Goal: Task Accomplishment & Management: Manage account settings

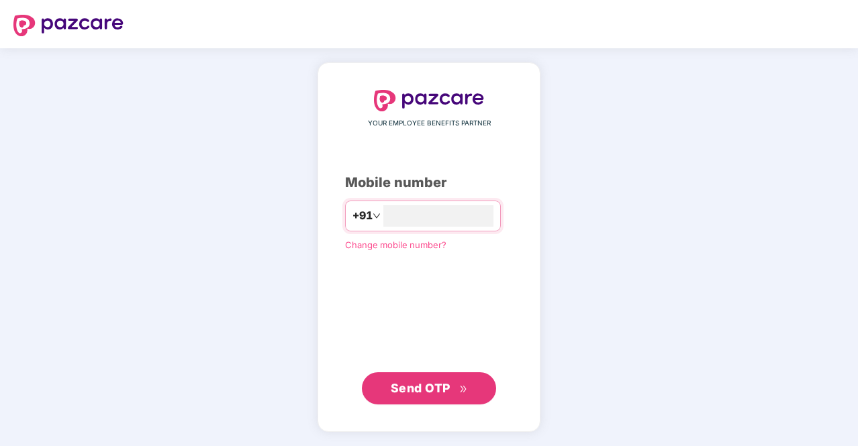
type input "**********"
click at [423, 391] on span "Send OTP" at bounding box center [421, 388] width 60 height 14
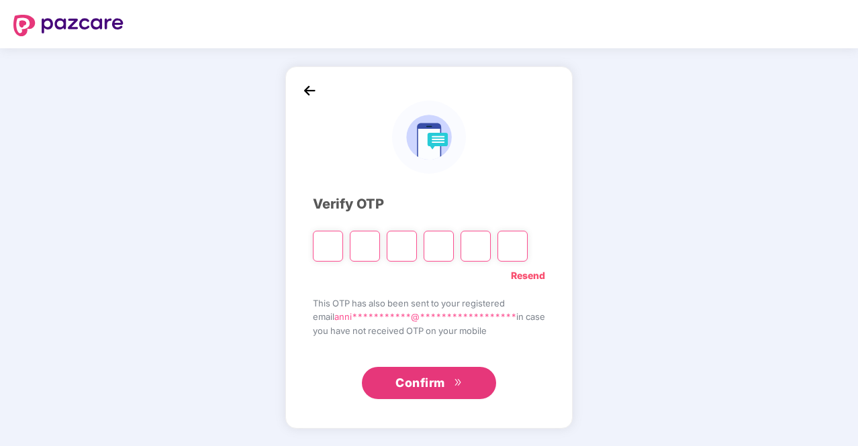
type input "*"
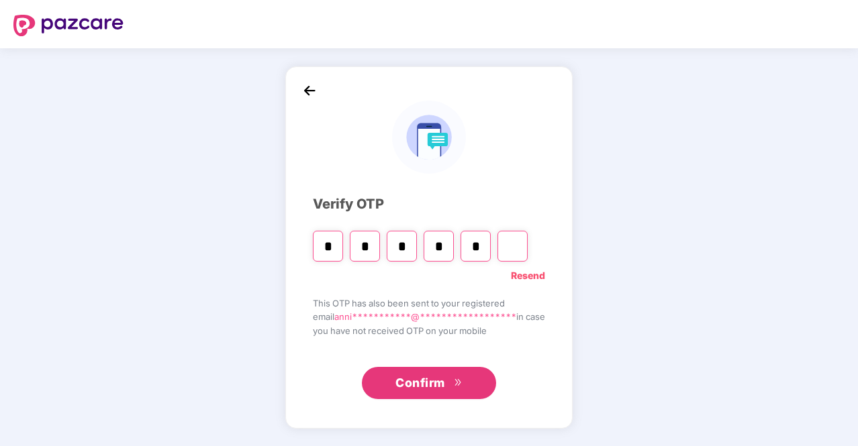
type input "*"
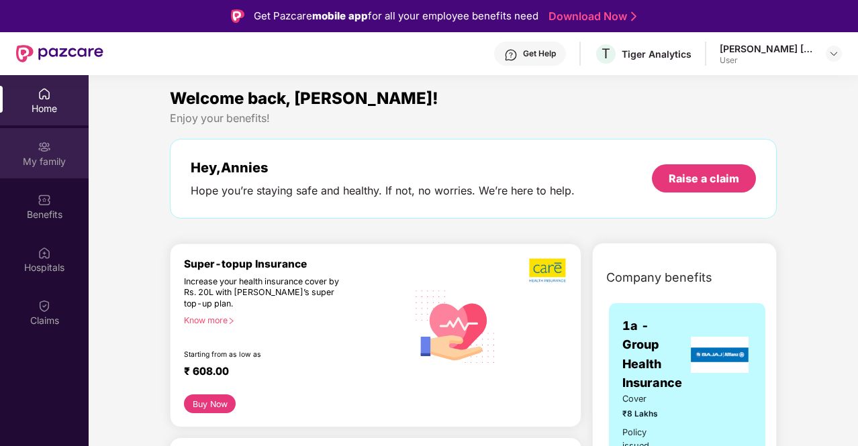
click at [52, 156] on div "My family" at bounding box center [44, 161] width 89 height 13
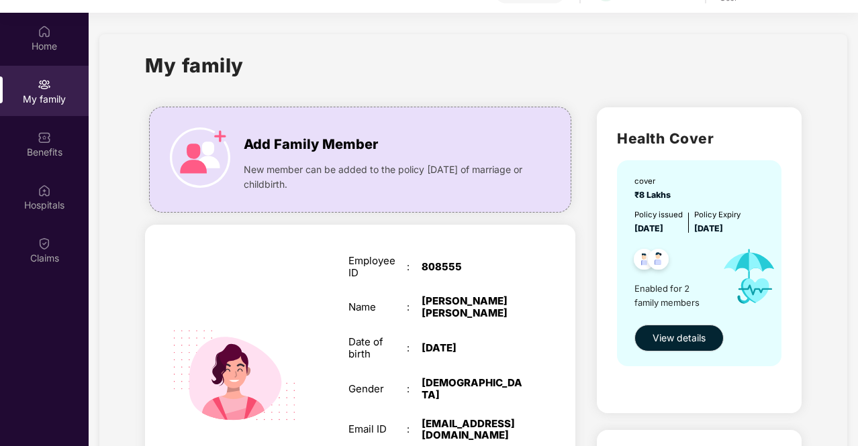
scroll to position [75, 0]
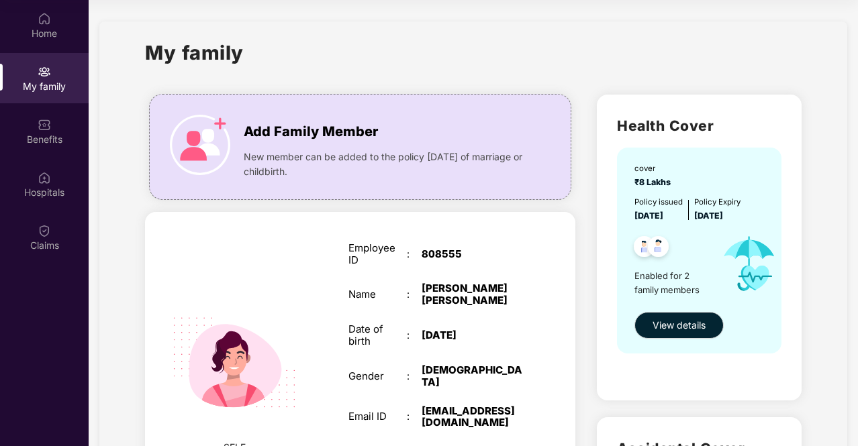
click at [452, 242] on div "Employee ID : 808555" at bounding box center [435, 254] width 175 height 24
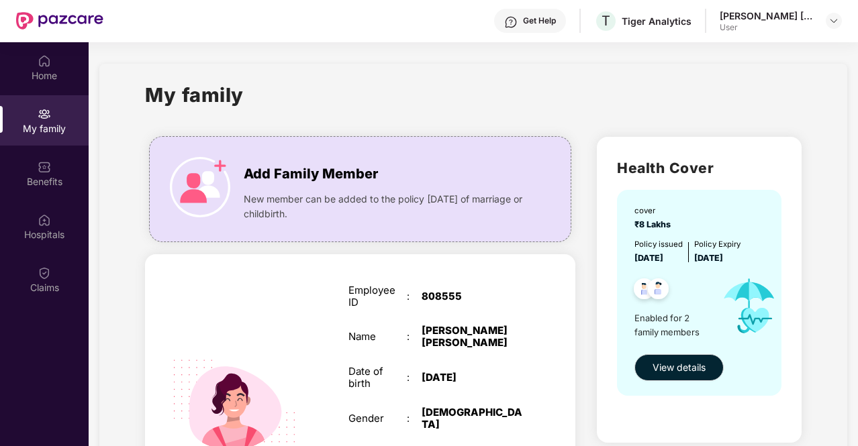
scroll to position [21, 0]
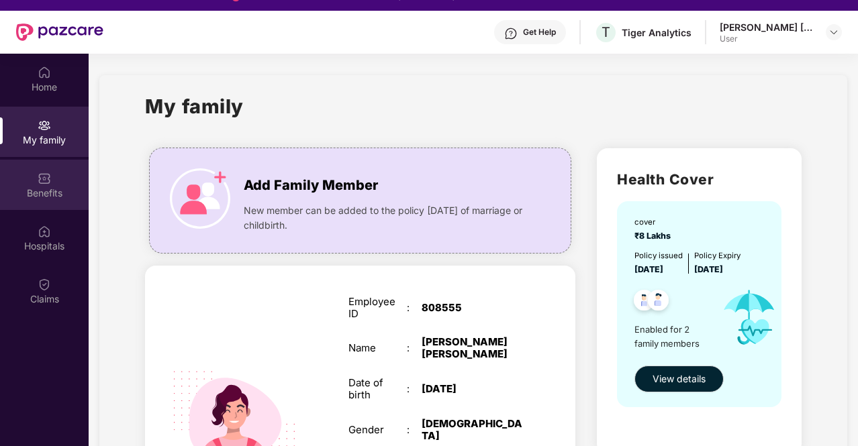
click at [48, 199] on div "Benefits" at bounding box center [44, 185] width 89 height 50
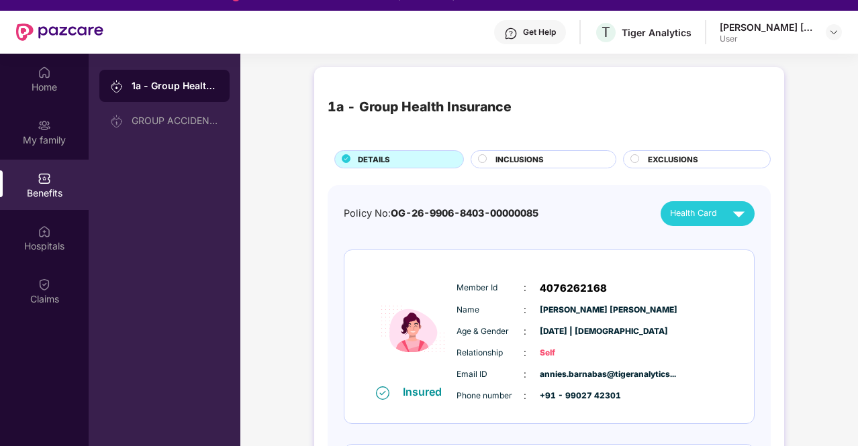
click at [489, 316] on div "Name : [PERSON_NAME]" at bounding box center [589, 310] width 266 height 15
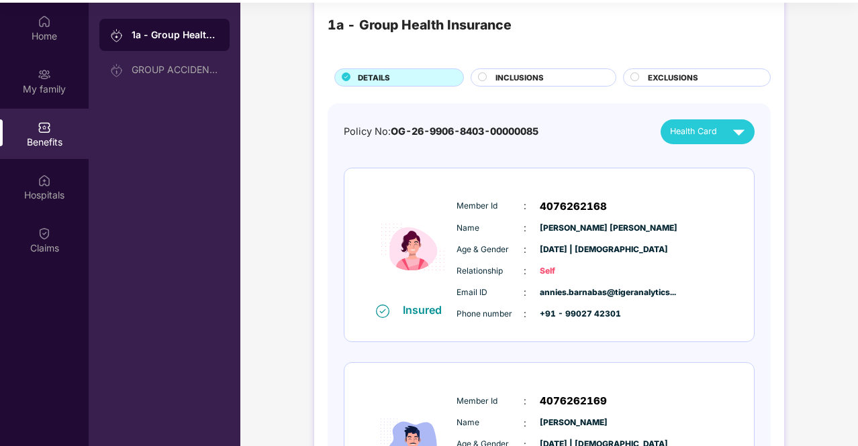
scroll to position [0, 0]
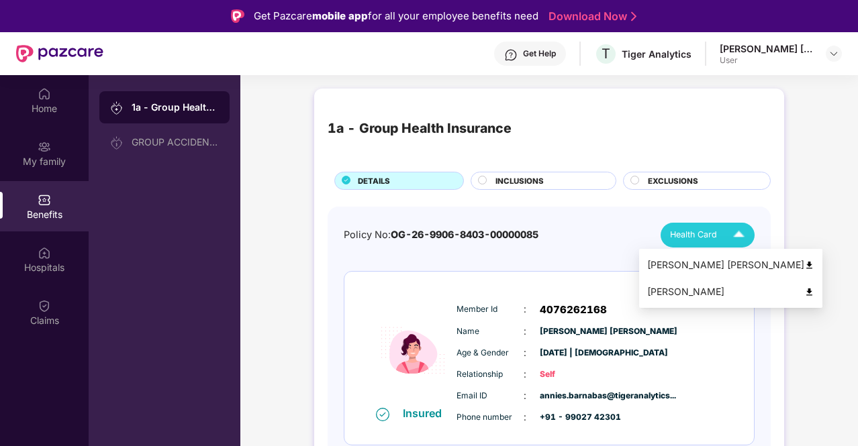
click at [750, 236] on button "Health Card" at bounding box center [708, 235] width 94 height 25
click at [804, 267] on img at bounding box center [809, 265] width 10 height 10
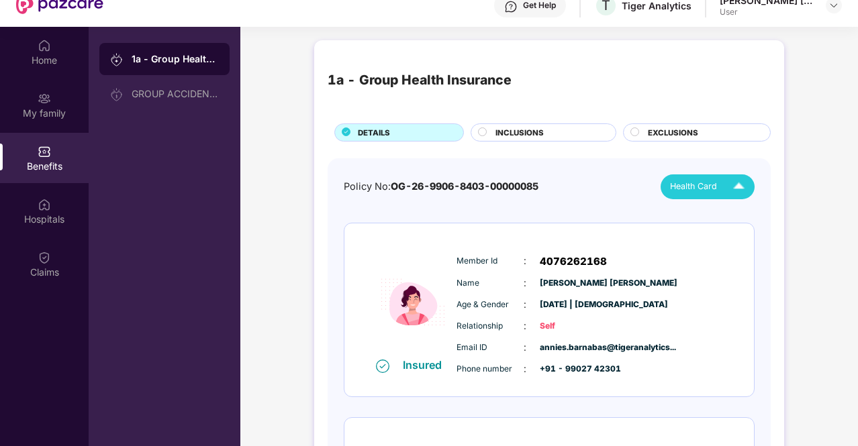
scroll to position [75, 0]
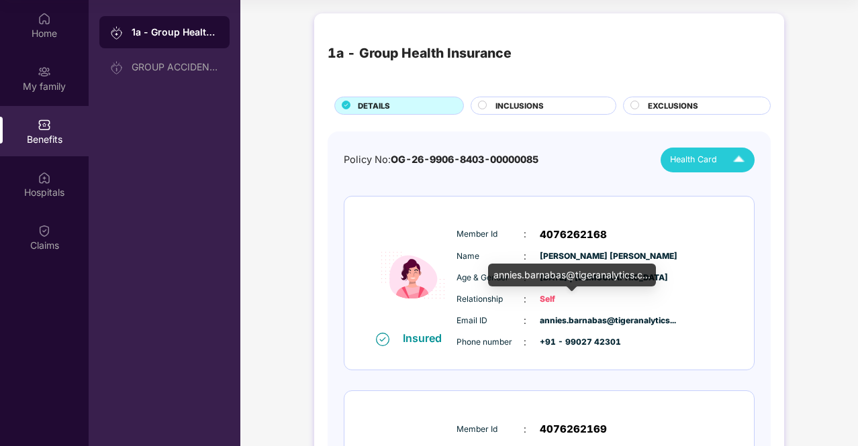
click at [605, 276] on div "annies.barnabas@tigeranalytics.c..." at bounding box center [572, 275] width 168 height 23
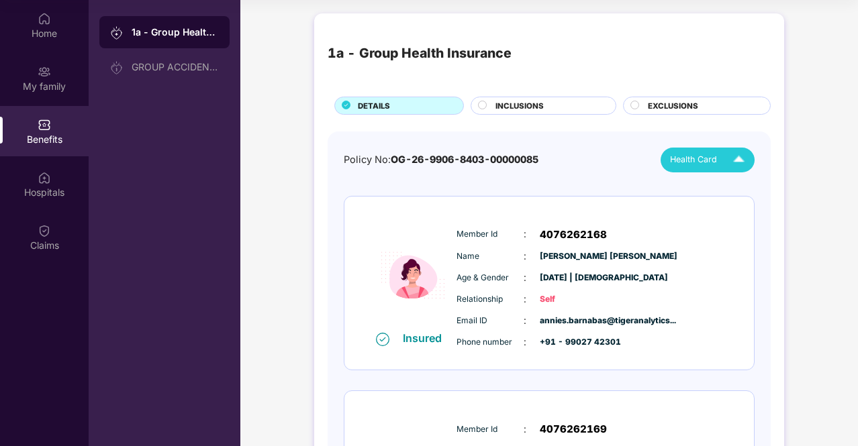
click at [685, 264] on div "Member Id : 4076262168 Name : [PERSON_NAME] Age & Gender : [DATE] | [DEMOGRAPHI…" at bounding box center [589, 288] width 273 height 137
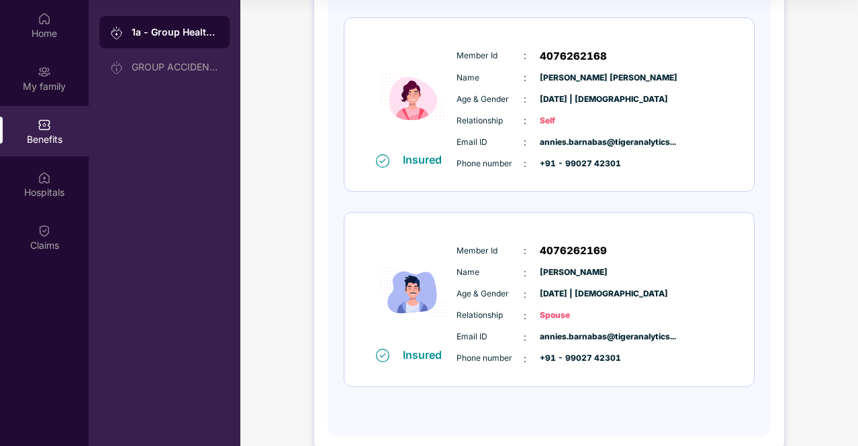
scroll to position [201, 0]
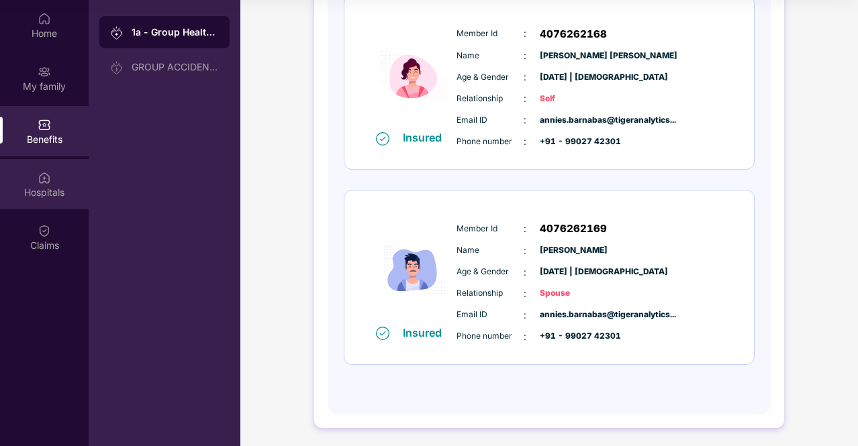
click at [40, 176] on img at bounding box center [44, 177] width 13 height 13
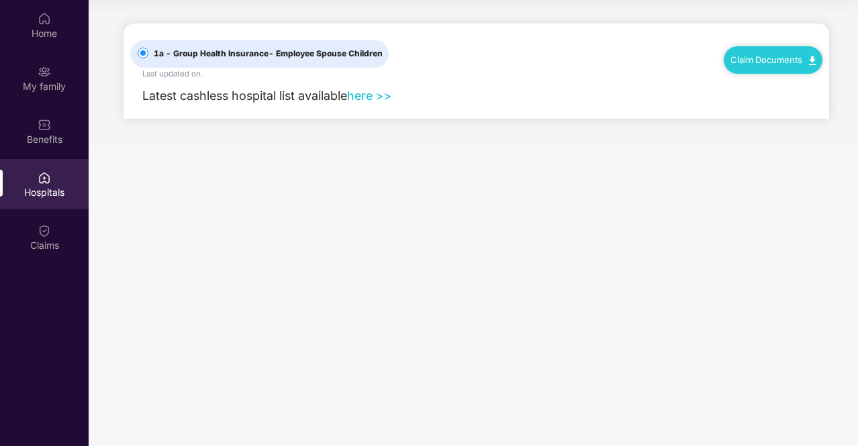
scroll to position [0, 0]
click at [368, 97] on link "here >>" at bounding box center [369, 96] width 45 height 14
click at [39, 236] on img at bounding box center [44, 230] width 13 height 13
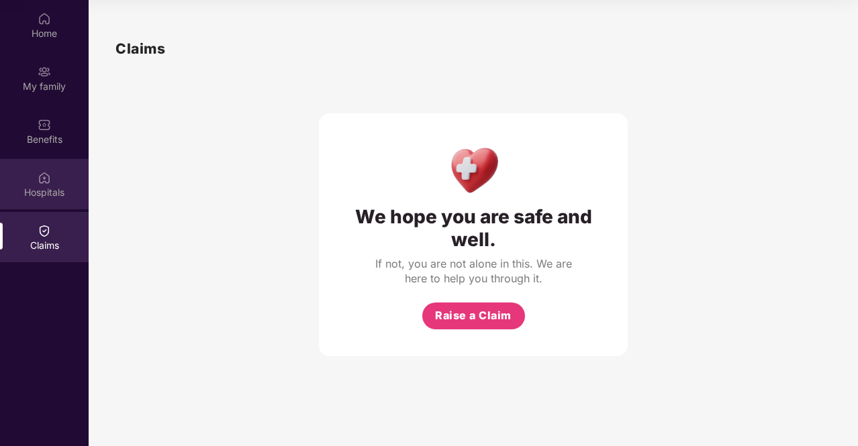
click at [32, 191] on div "Hospitals" at bounding box center [44, 192] width 89 height 13
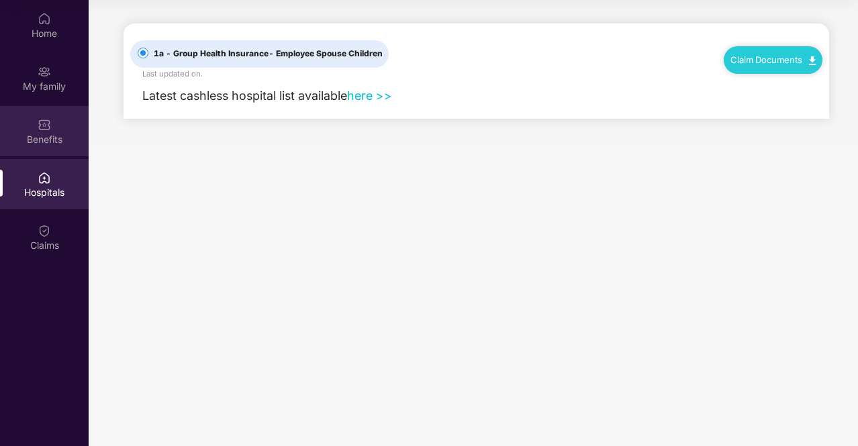
click at [40, 146] on div "Benefits" at bounding box center [44, 131] width 89 height 50
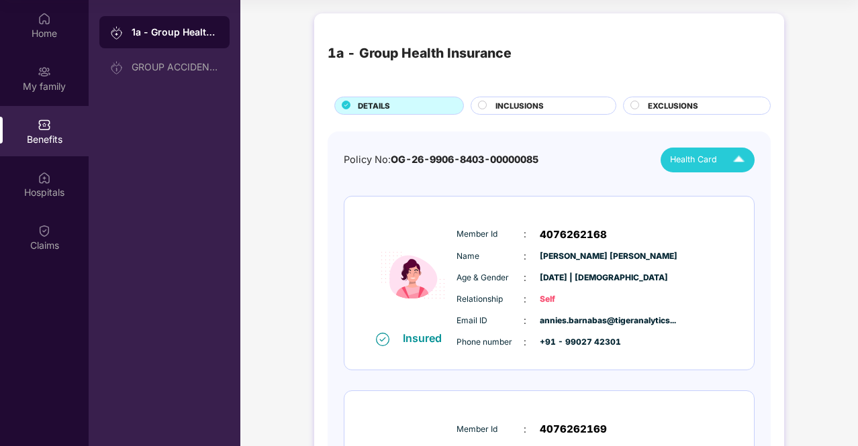
click at [723, 167] on div "Health Card" at bounding box center [710, 159] width 81 height 23
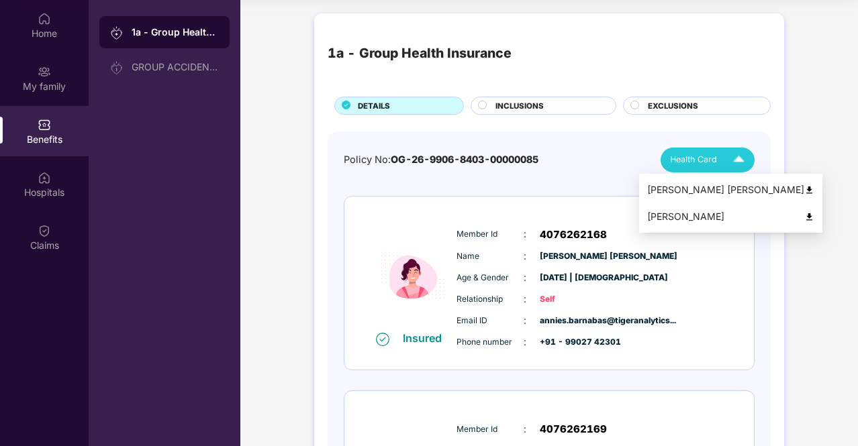
click at [804, 218] on img at bounding box center [809, 217] width 10 height 10
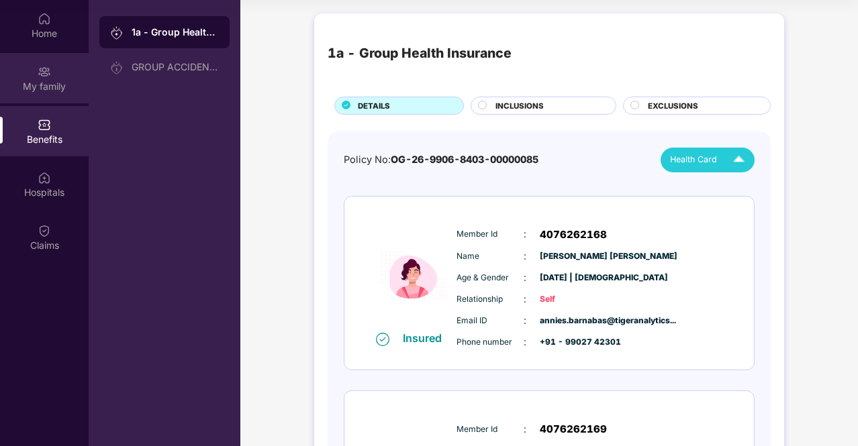
click at [48, 98] on div "My family" at bounding box center [44, 78] width 89 height 50
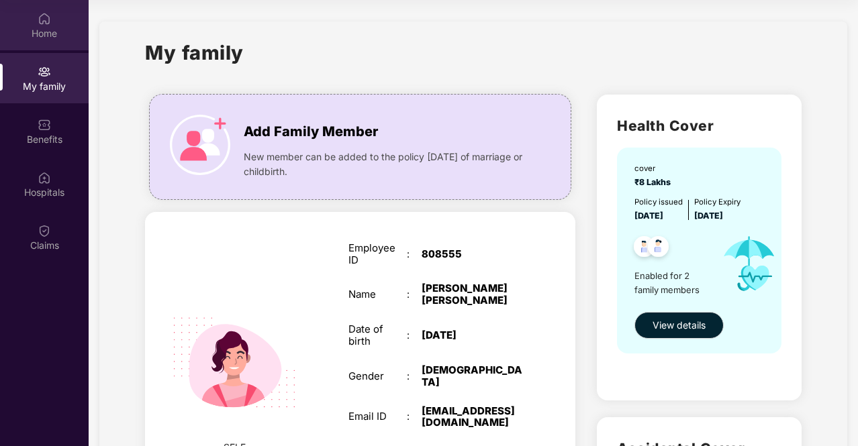
click at [44, 48] on div "Home" at bounding box center [44, 25] width 89 height 50
